Goal: Find specific page/section: Find specific page/section

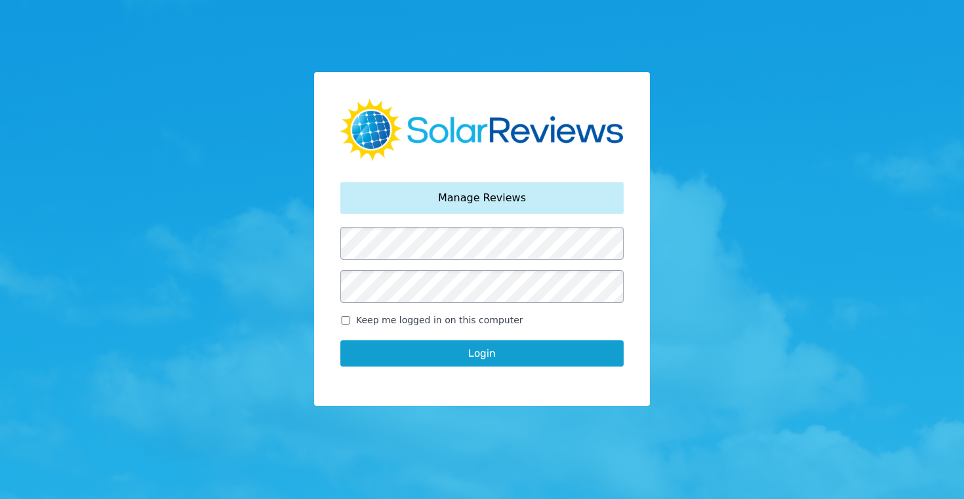
click at [345, 318] on input "Keep me logged in on this computer" at bounding box center [345, 320] width 10 height 9
checkbox input "true"
click at [487, 357] on button "Login" at bounding box center [481, 353] width 283 height 26
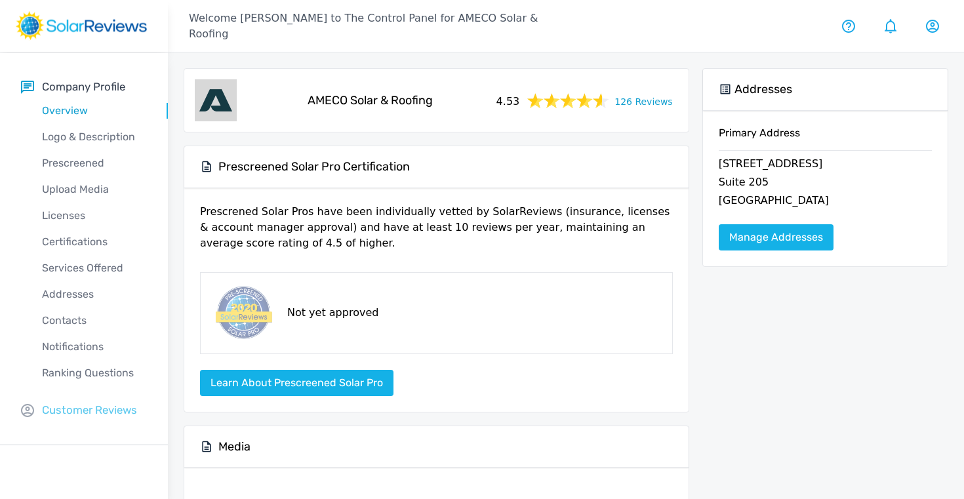
click at [73, 409] on p "Customer Reviews" at bounding box center [89, 410] width 95 height 16
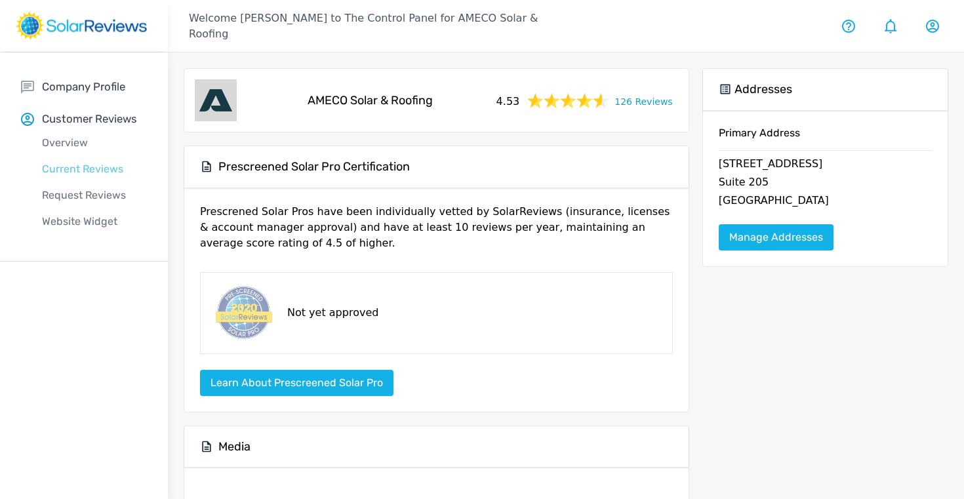
click at [77, 171] on p "Current Reviews" at bounding box center [94, 169] width 147 height 16
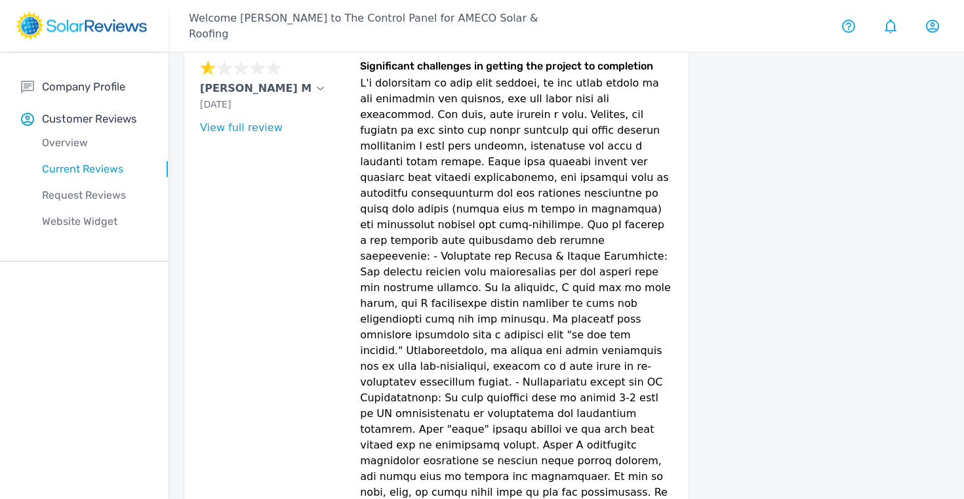
scroll to position [231, 0]
